Goal: Task Accomplishment & Management: Manage account settings

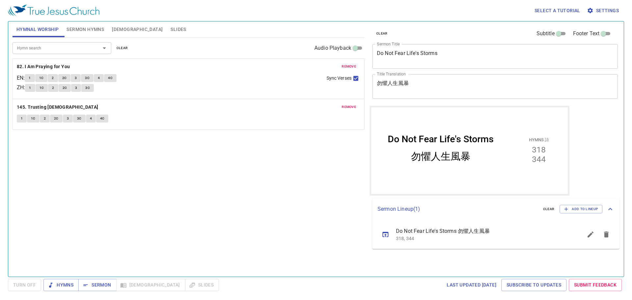
click at [586, 234] on button "sermon lineup list" at bounding box center [591, 235] width 16 height 16
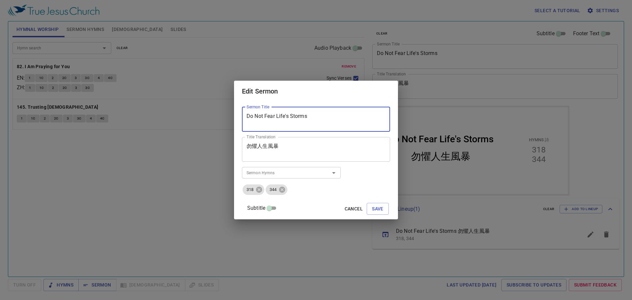
drag, startPoint x: 274, startPoint y: 115, endPoint x: 193, endPoint y: 115, distance: 80.4
click at [194, 115] on div "Edit Sermon Sermon Title Do Not Fear Life's Storms Sermon Title Title Translati…" at bounding box center [316, 150] width 632 height 300
paste textarea "Satan"
type textarea "Do Not Fear [DEMOGRAPHIC_DATA]"
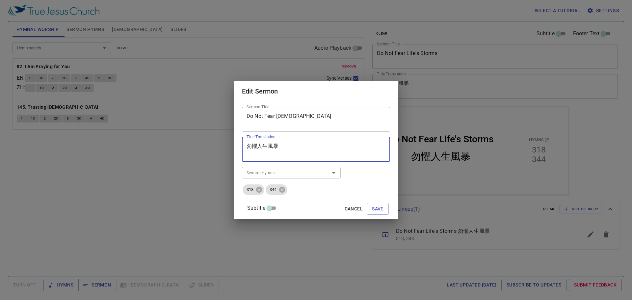
drag, startPoint x: 291, startPoint y: 147, endPoint x: 215, endPoint y: 144, distance: 75.2
click at [215, 144] on div "Edit Sermon Sermon Title Do Not Fear Satan Sermon Title Title Translation 勿懼人生風…" at bounding box center [316, 150] width 632 height 300
paste textarea "撒但"
type textarea "勿懼撒但"
click at [270, 175] on input "Sermon Hymns" at bounding box center [281, 173] width 75 height 8
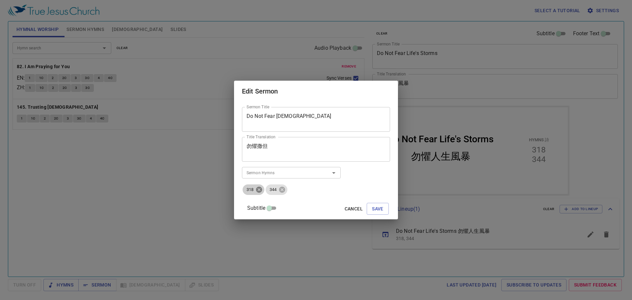
click at [263, 187] on icon at bounding box center [259, 189] width 7 height 7
click at [263, 188] on icon at bounding box center [259, 189] width 7 height 7
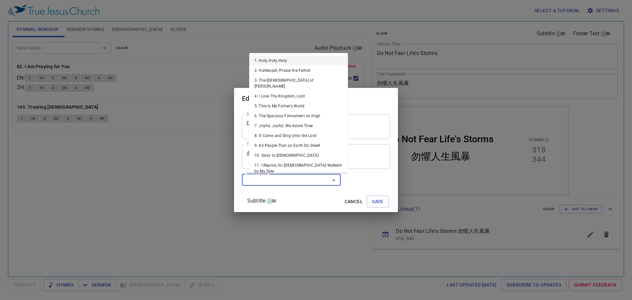
click at [267, 180] on input "Sermon Hymns" at bounding box center [281, 180] width 75 height 8
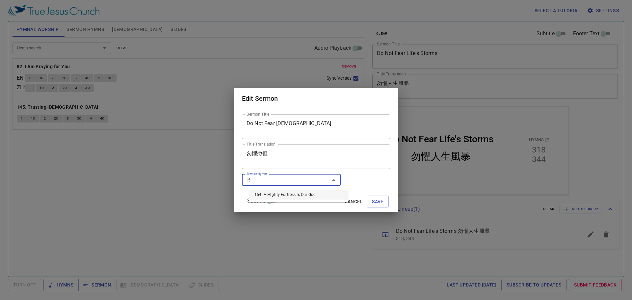
type input "154"
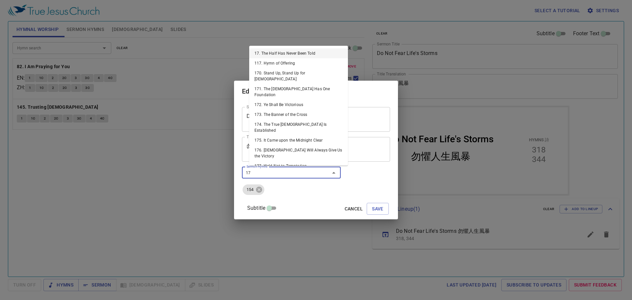
type input "176"
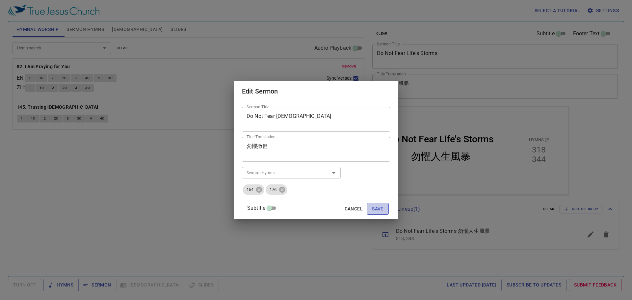
click at [367, 209] on button "Save" at bounding box center [378, 209] width 22 height 12
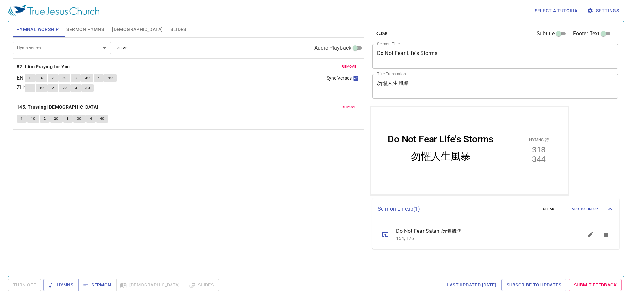
click at [350, 64] on span "remove" at bounding box center [349, 67] width 14 height 6
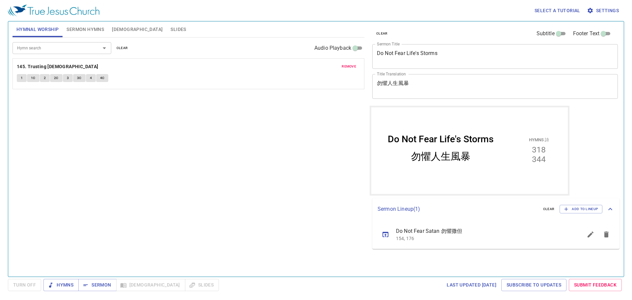
click at [350, 64] on span "remove" at bounding box center [349, 67] width 14 height 6
click at [150, 179] on div "Hymn search Hymn search clear Audio Playback No hymns for hymnal worship yet" at bounding box center [189, 155] width 352 height 234
click at [385, 232] on icon "sermon lineup list" at bounding box center [386, 234] width 6 height 5
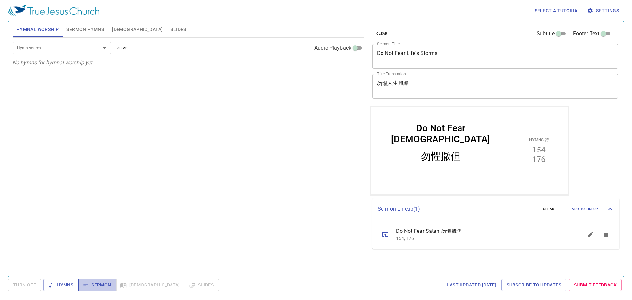
drag, startPoint x: 105, startPoint y: 286, endPoint x: 116, endPoint y: 264, distance: 23.9
click at [105, 286] on span "Sermon" at bounding box center [97, 285] width 27 height 8
click at [69, 286] on span "Hymns" at bounding box center [61, 285] width 25 height 8
click at [46, 42] on div "Hymn search Hymn search clear Audio Playback" at bounding box center [189, 48] width 352 height 21
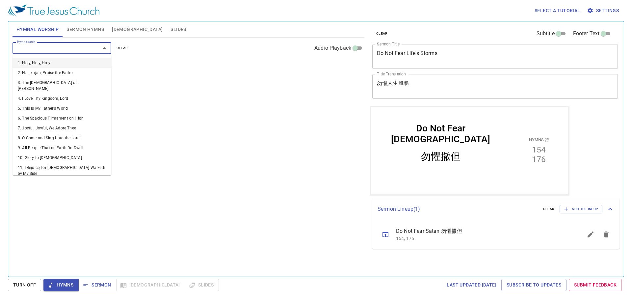
click at [47, 45] on input "Hymn search" at bounding box center [51, 48] width 75 height 8
type input "151"
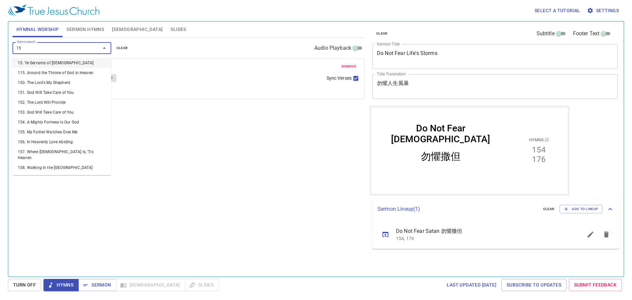
type input "152"
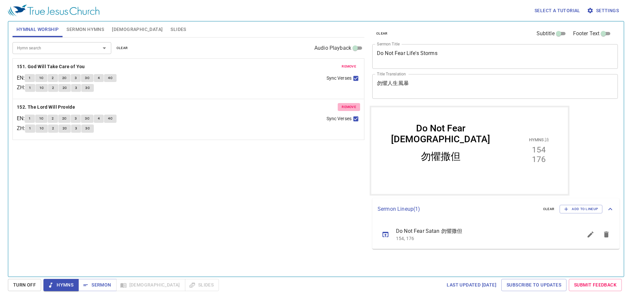
click at [343, 108] on span "remove" at bounding box center [349, 107] width 14 height 6
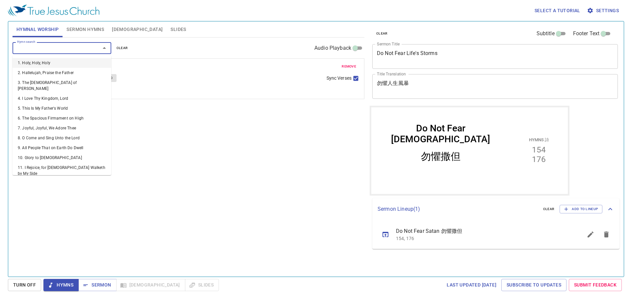
click at [54, 48] on input "Hymn search" at bounding box center [51, 48] width 75 height 8
type input "104"
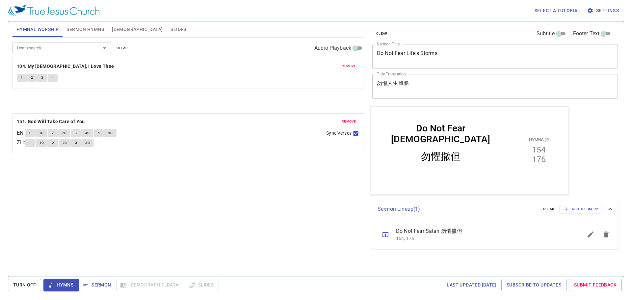
drag, startPoint x: 39, startPoint y: 68, endPoint x: 42, endPoint y: 127, distance: 59.7
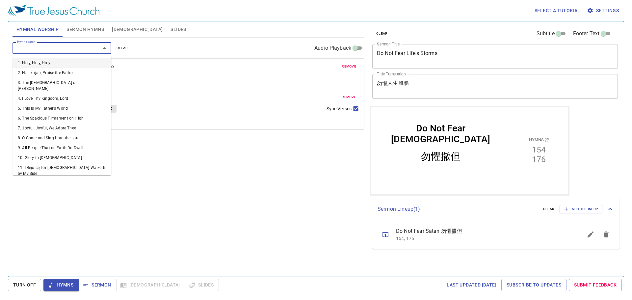
click at [39, 51] on input "Hymn search" at bounding box center [51, 48] width 75 height 8
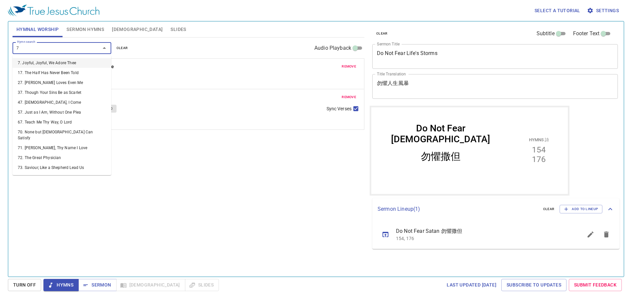
type input "78"
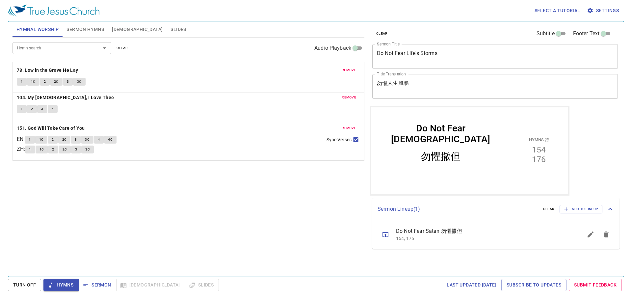
drag, startPoint x: 61, startPoint y: 140, endPoint x: 62, endPoint y: 68, distance: 72.1
click at [62, 129] on div "remove 104. My Jesus, I Love Thee 1 2 3 4 remove 151. God Will Take Care of You…" at bounding box center [189, 144] width 352 height 31
click at [106, 246] on div "Hymn search Hymn search clear Audio Playback remove 78. Low in the Grave He Lay…" at bounding box center [189, 155] width 352 height 234
click at [23, 76] on span "1" at bounding box center [22, 78] width 2 height 6
click at [47, 97] on b "104. My Jesus, I Love Thee" at bounding box center [65, 97] width 97 height 8
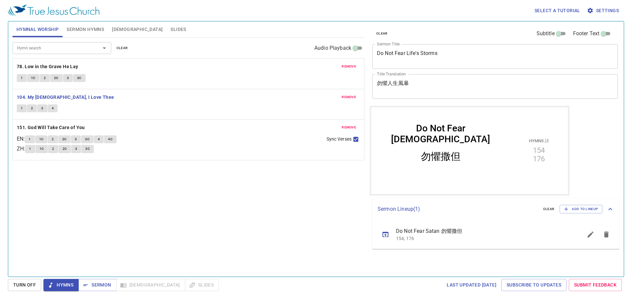
click at [22, 111] on span "1" at bounding box center [22, 108] width 2 height 6
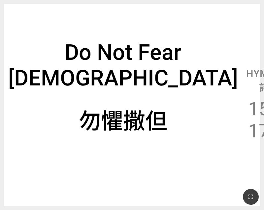
click at [248, 199] on icon "button" at bounding box center [250, 197] width 8 height 8
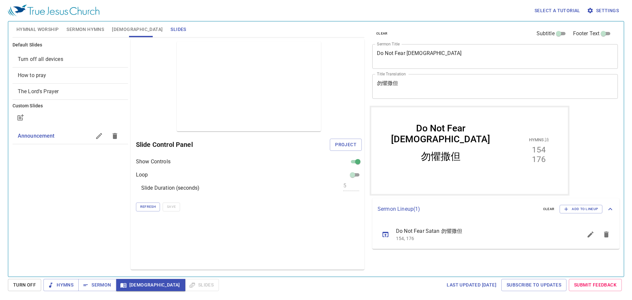
click at [87, 26] on span "Sermon Hymns" at bounding box center [86, 29] width 38 height 8
